Goal: Ask a question: Seek information or help from site administrators or community

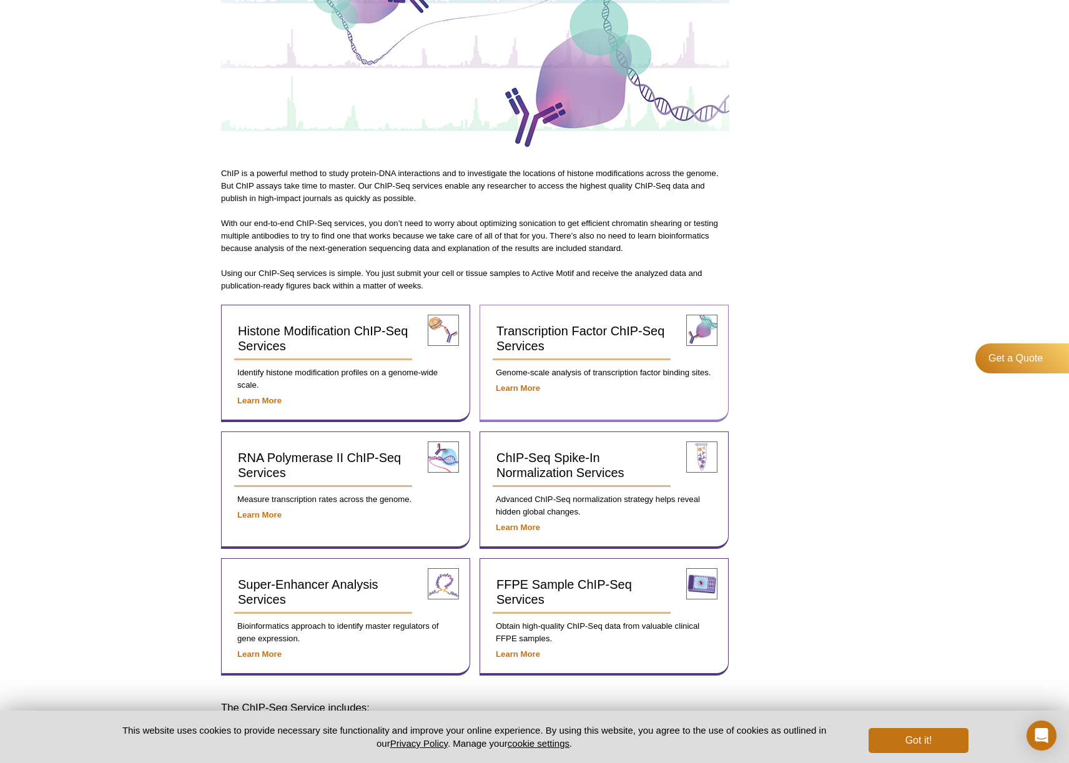
scroll to position [202, 0]
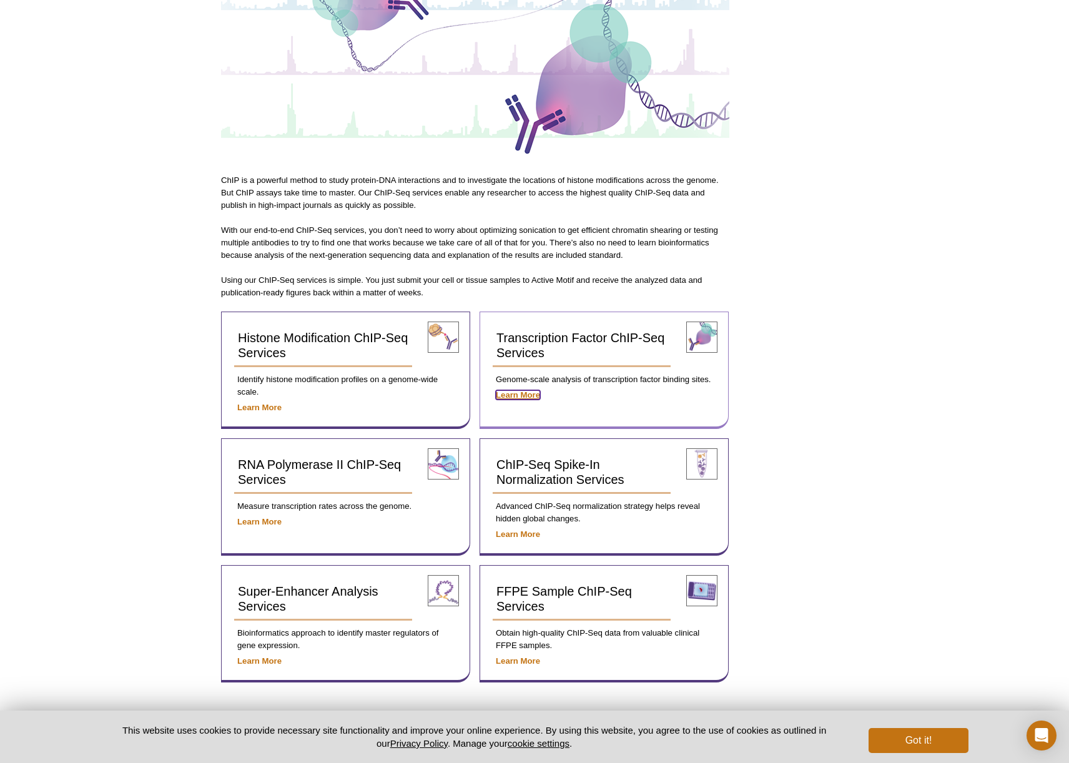
click at [513, 394] on strong "Learn More" at bounding box center [518, 394] width 44 height 9
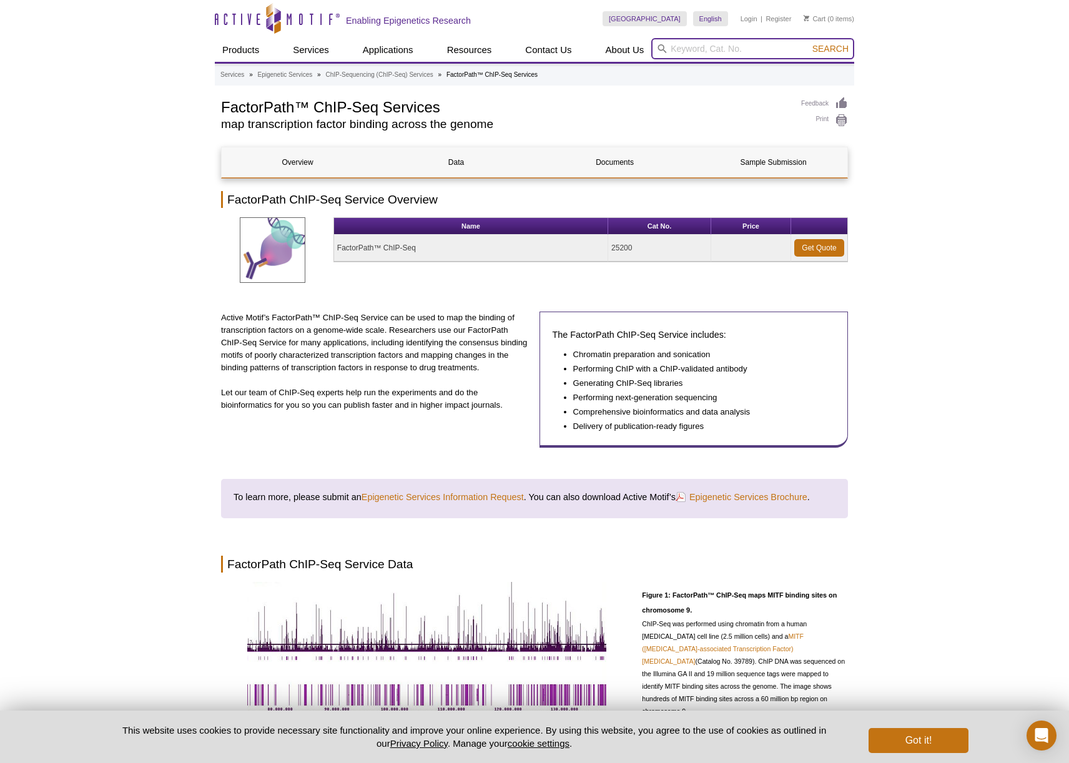
click at [708, 46] on input "search" at bounding box center [752, 48] width 203 height 21
click at [273, 19] on icon "Active Motif Logo" at bounding box center [277, 18] width 125 height 31
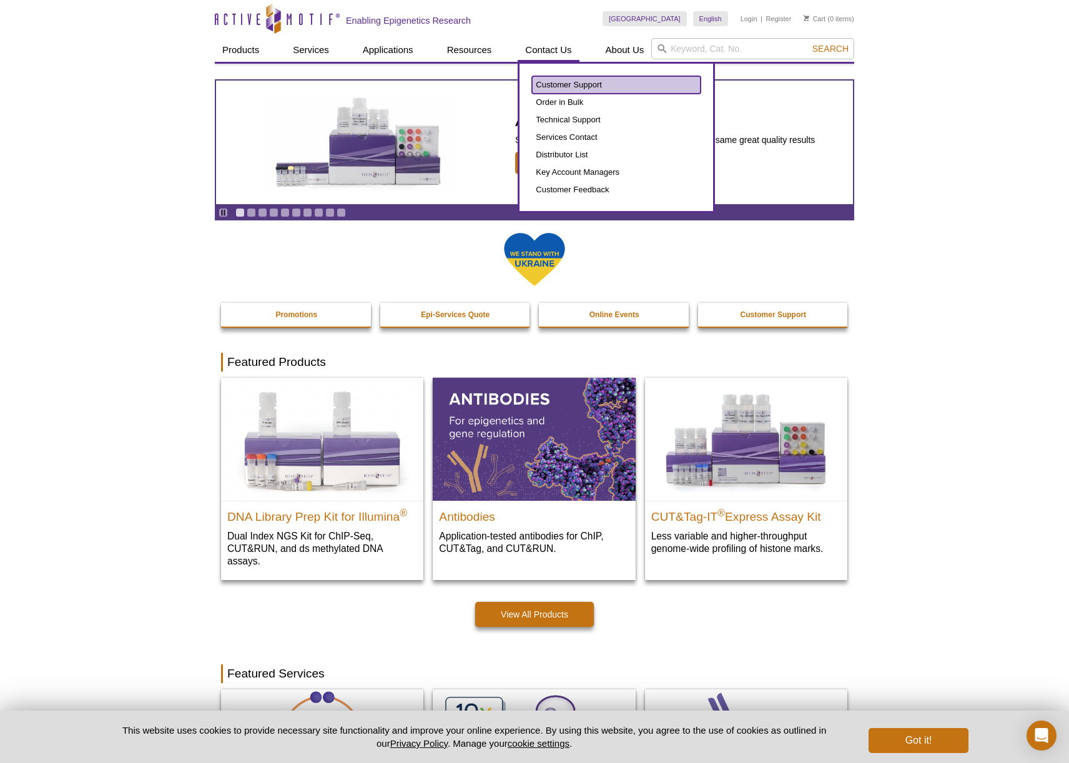
click at [563, 77] on link "Customer Support" at bounding box center [616, 84] width 169 height 17
click at [562, 139] on link "Services Contact" at bounding box center [616, 137] width 169 height 17
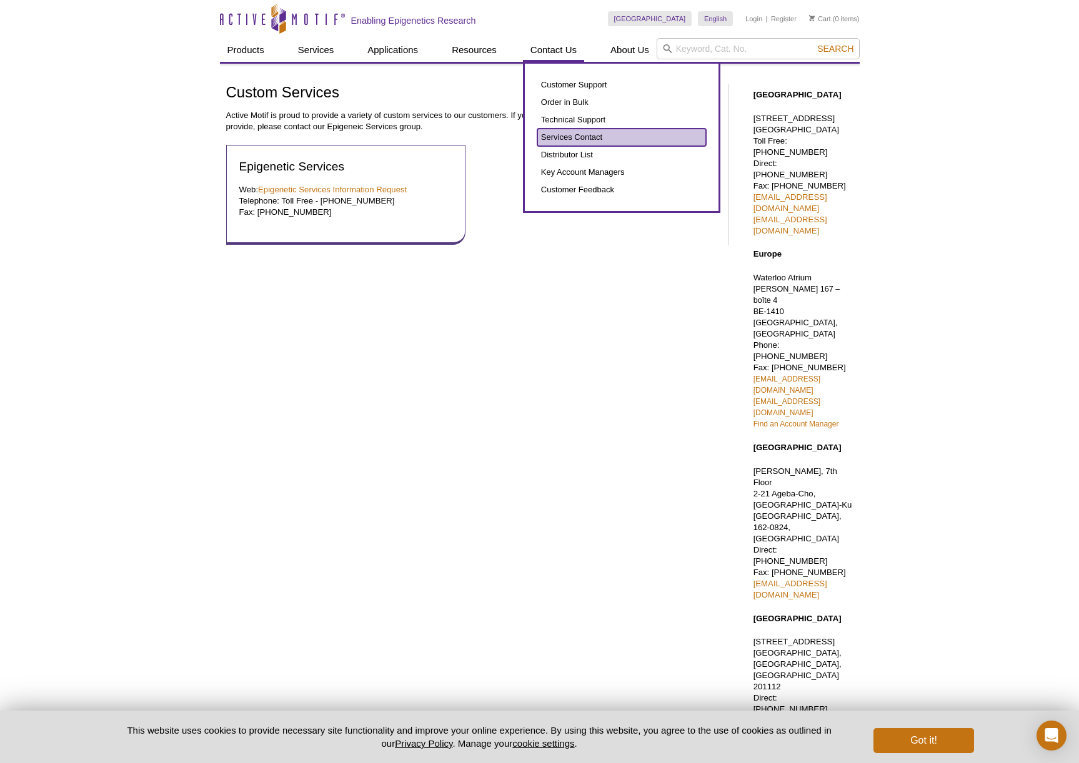
click at [560, 140] on link "Services Contact" at bounding box center [621, 137] width 169 height 17
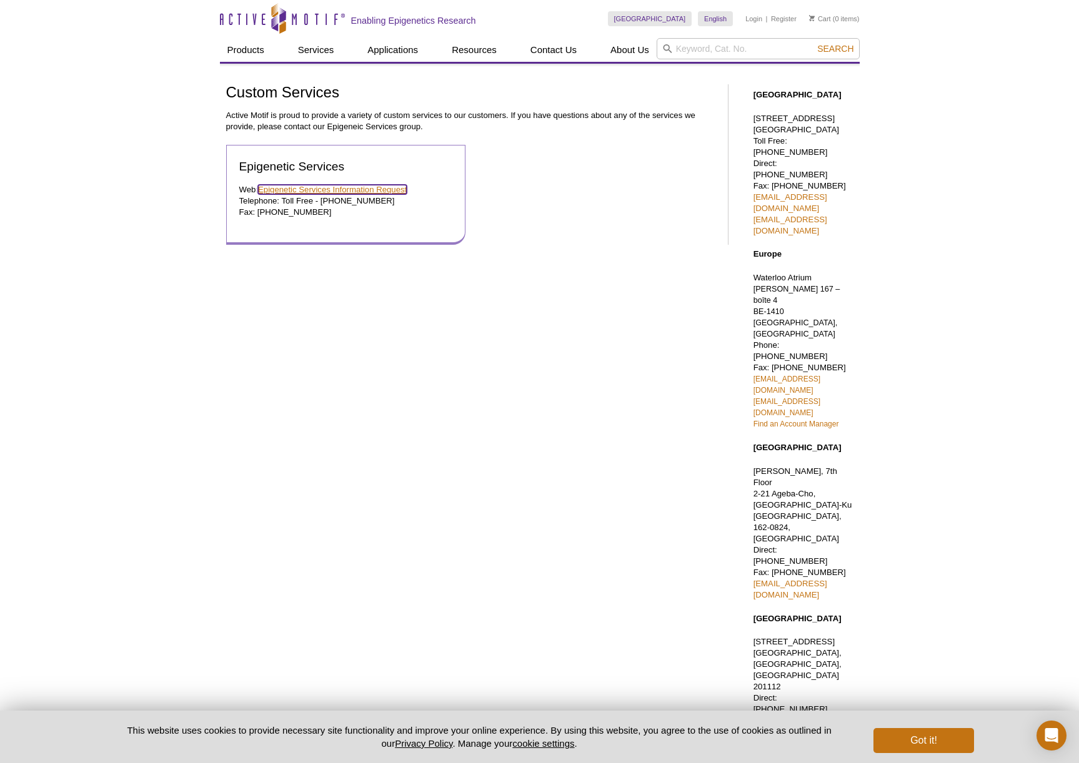
click at [368, 192] on link "Epigenetic Services Information Request" at bounding box center [332, 189] width 149 height 9
